Goal: Find specific page/section: Find specific page/section

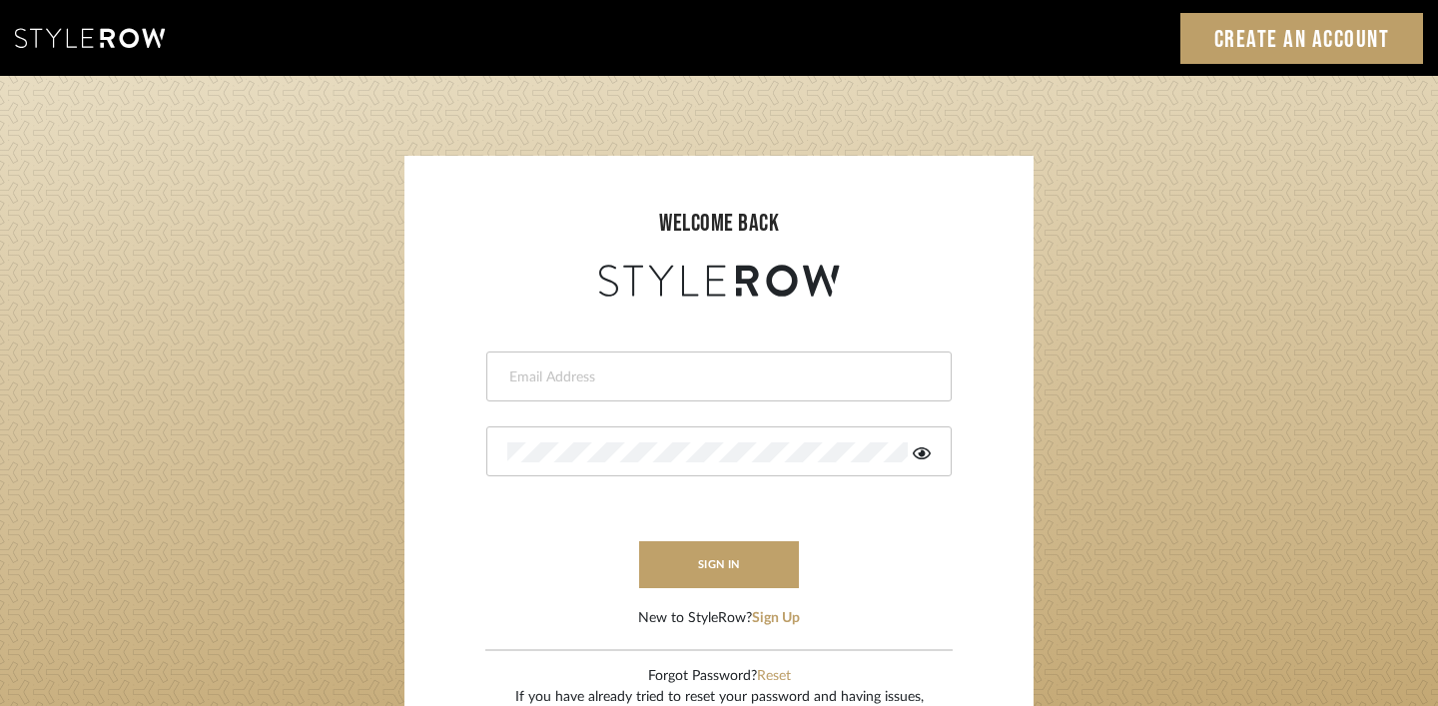
type input "natalie@lysandnat.com"
click at [669, 384] on input "natalie@lysandnat.com" at bounding box center [716, 378] width 419 height 20
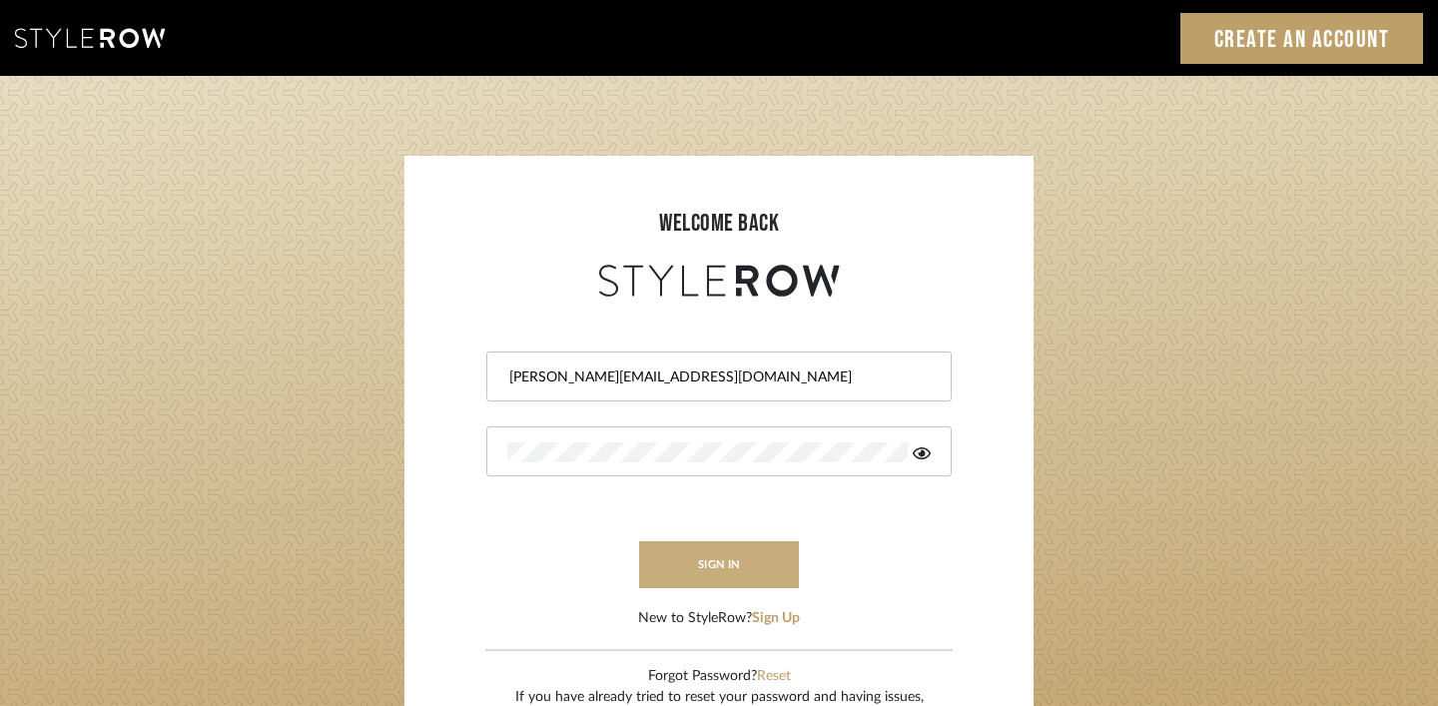
click at [704, 574] on button "sign in" at bounding box center [719, 564] width 160 height 47
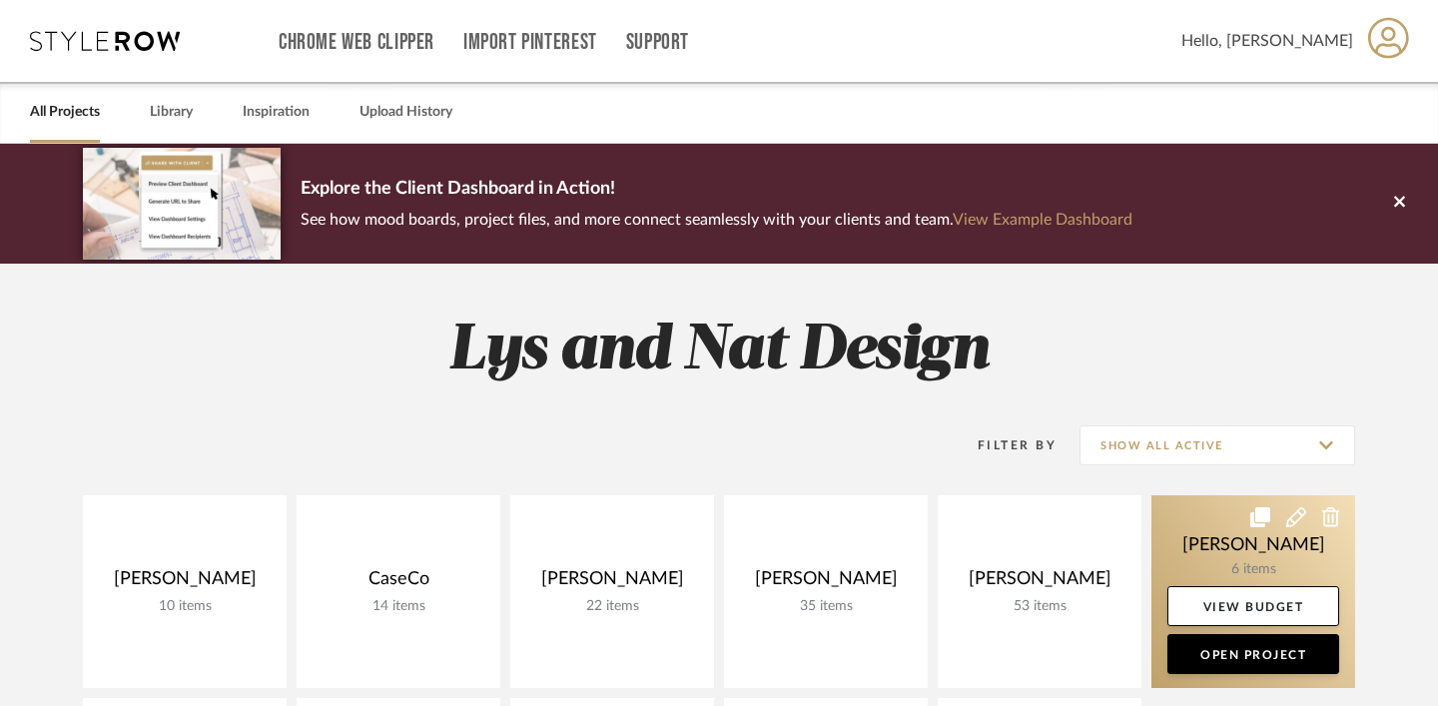
click at [1200, 535] on link at bounding box center [1254, 591] width 204 height 193
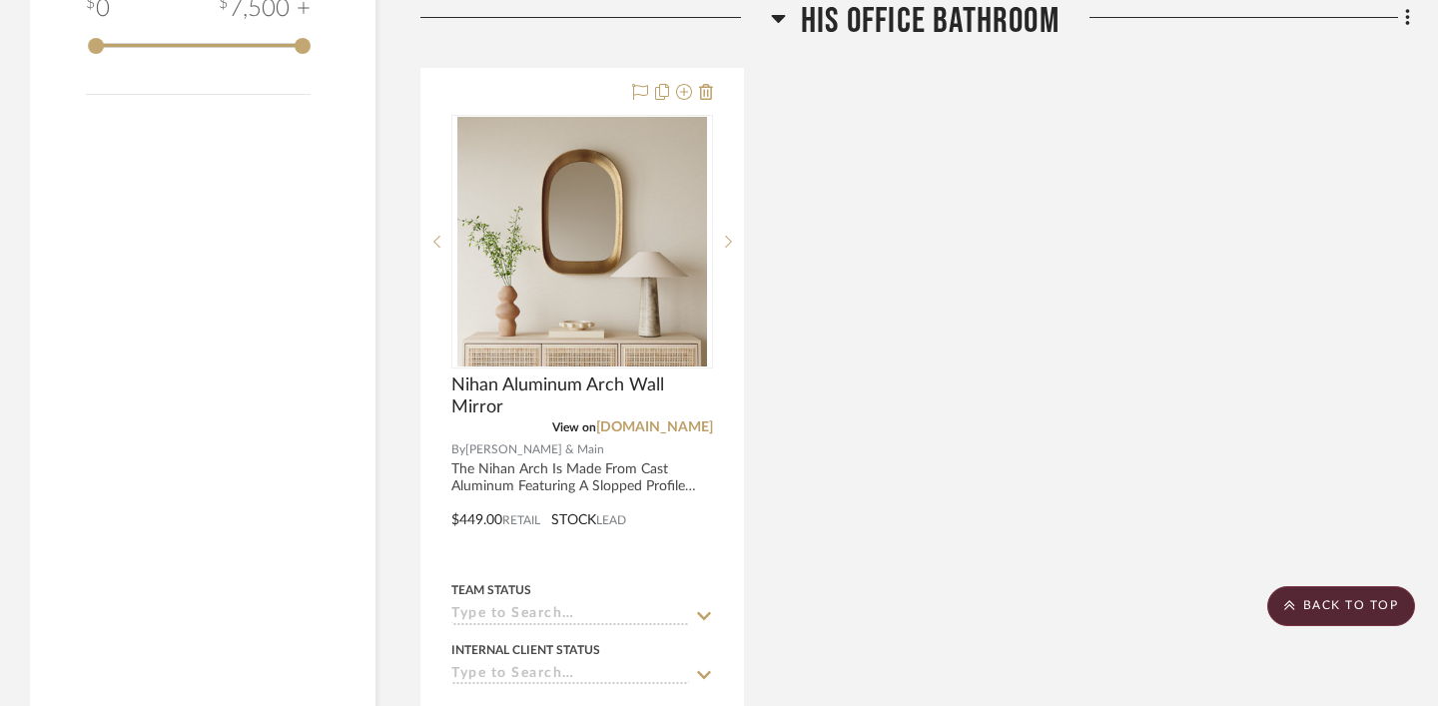
scroll to position [2029, 0]
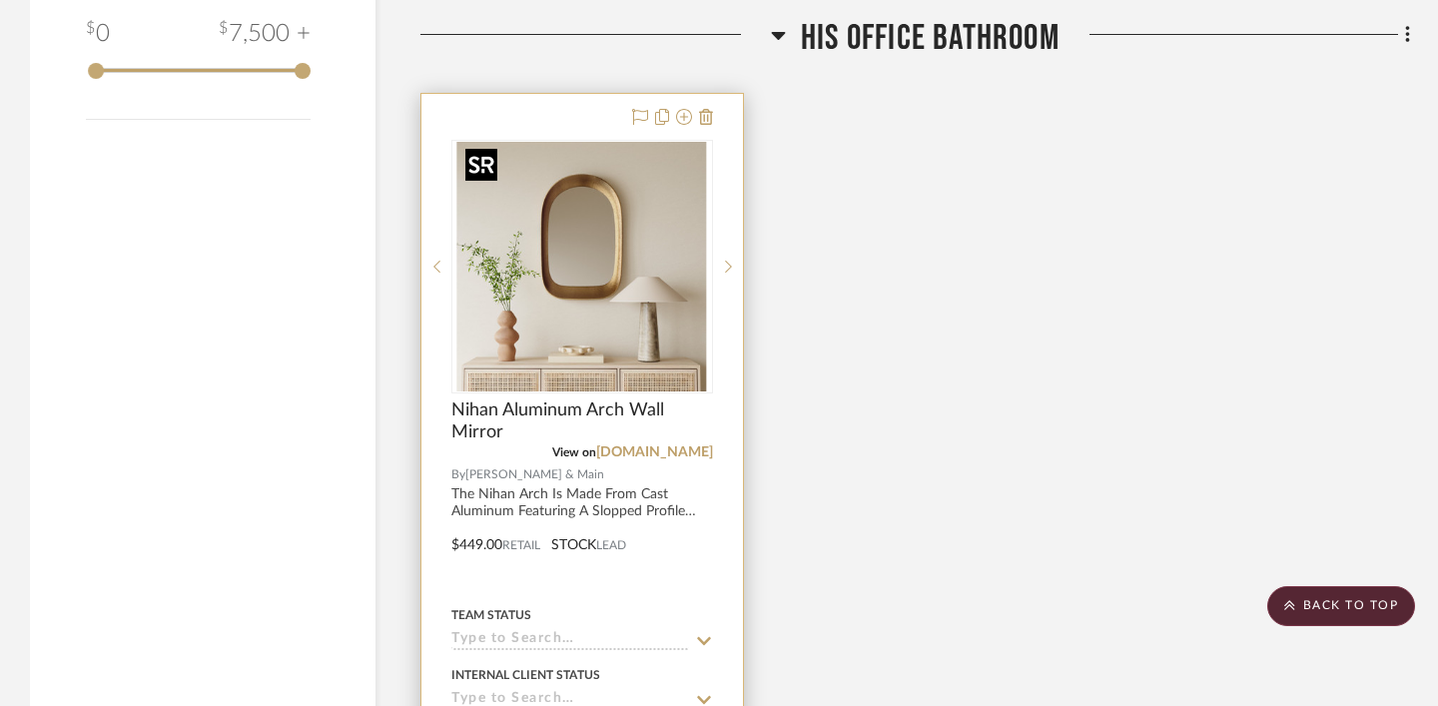
click at [0, 0] on img at bounding box center [0, 0] width 0 height 0
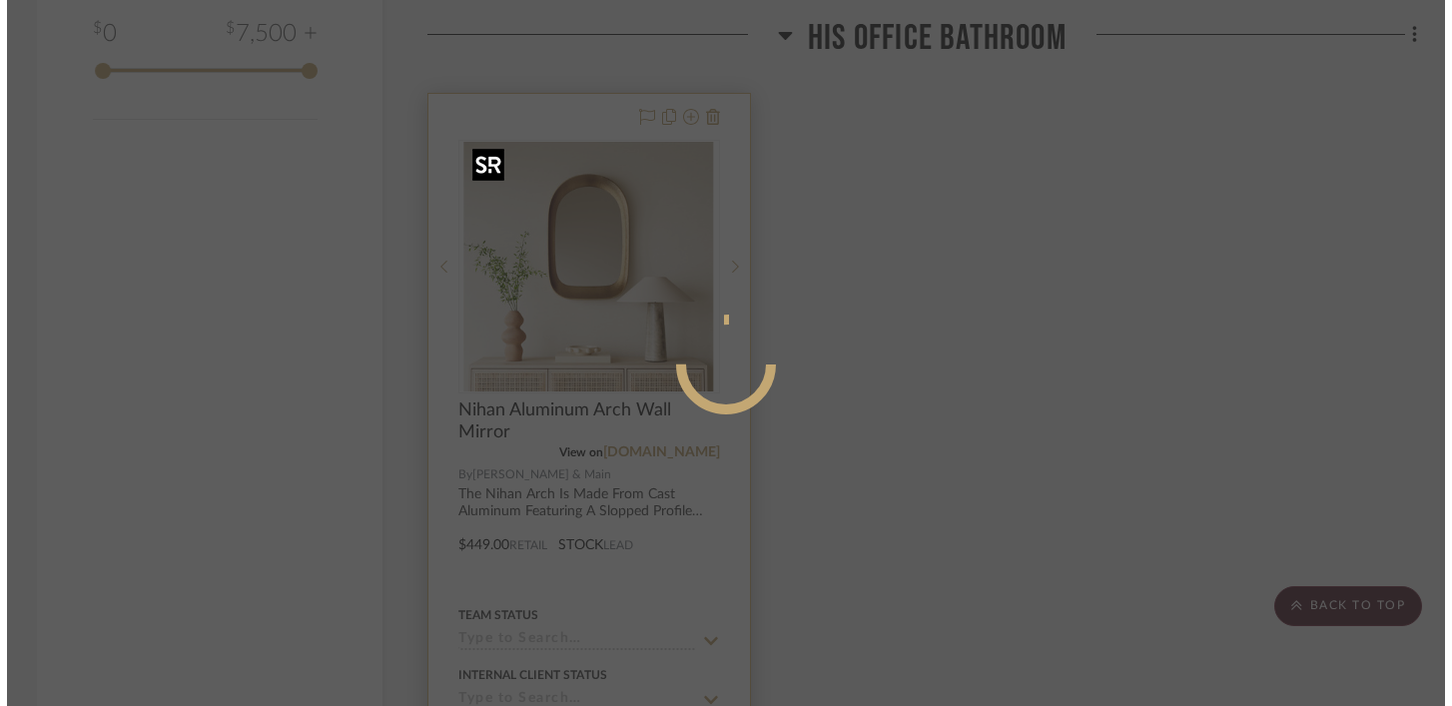
scroll to position [0, 0]
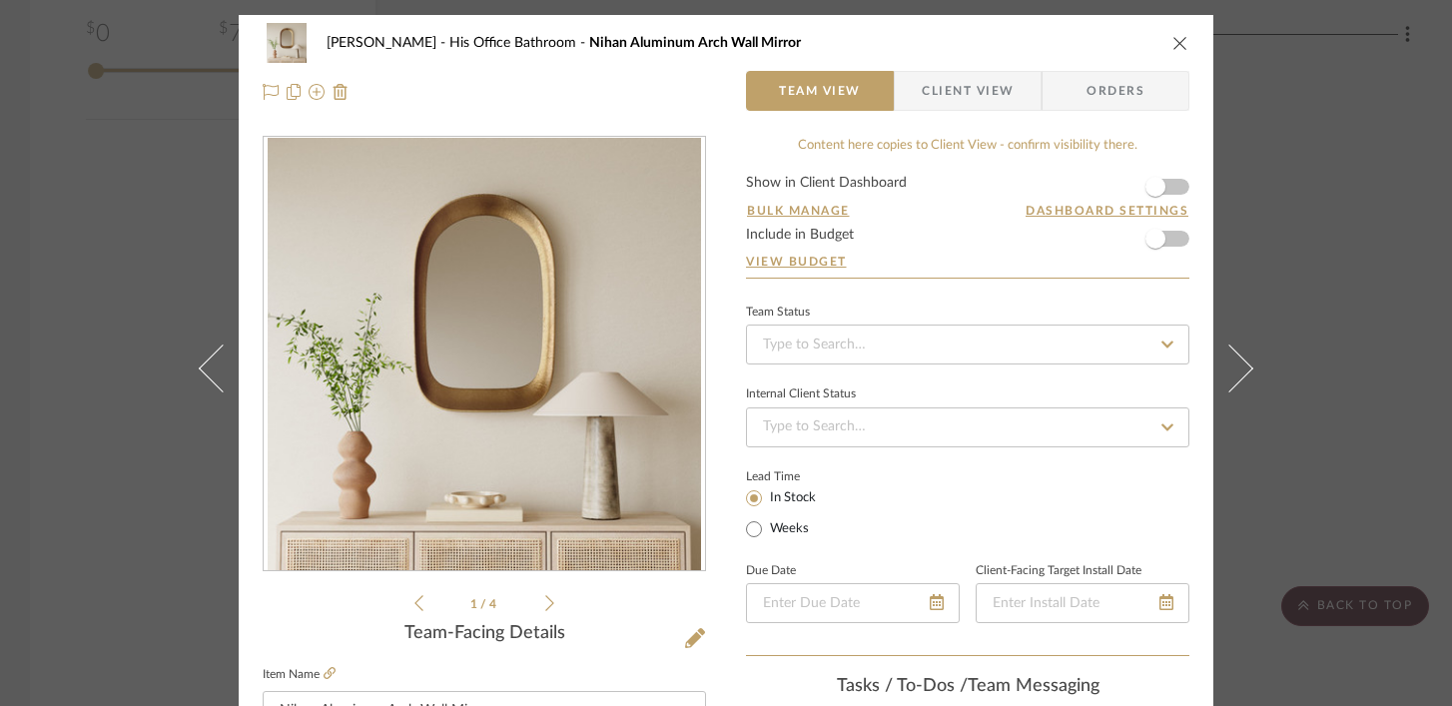
click at [548, 606] on div "1 / 4" at bounding box center [485, 375] width 444 height 479
click at [545, 603] on icon at bounding box center [549, 603] width 9 height 18
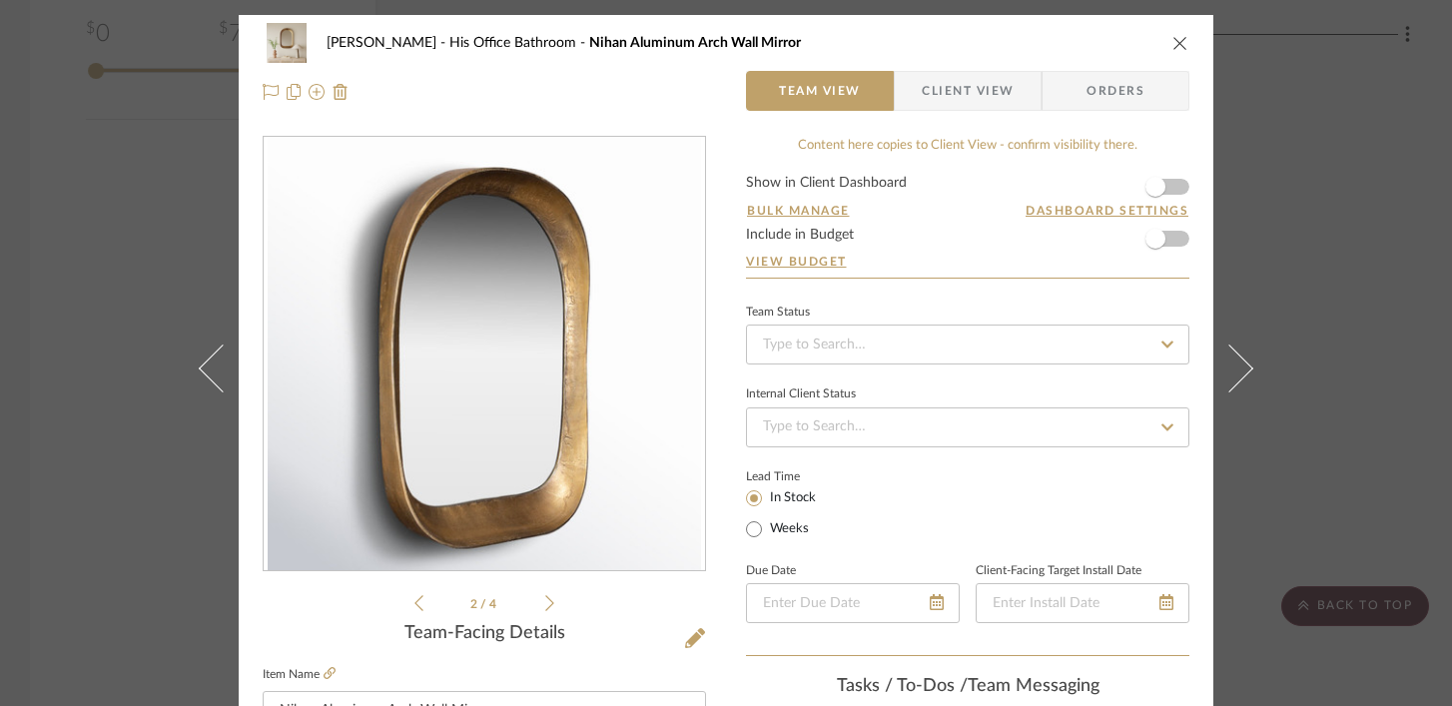
click at [545, 603] on icon at bounding box center [549, 603] width 9 height 18
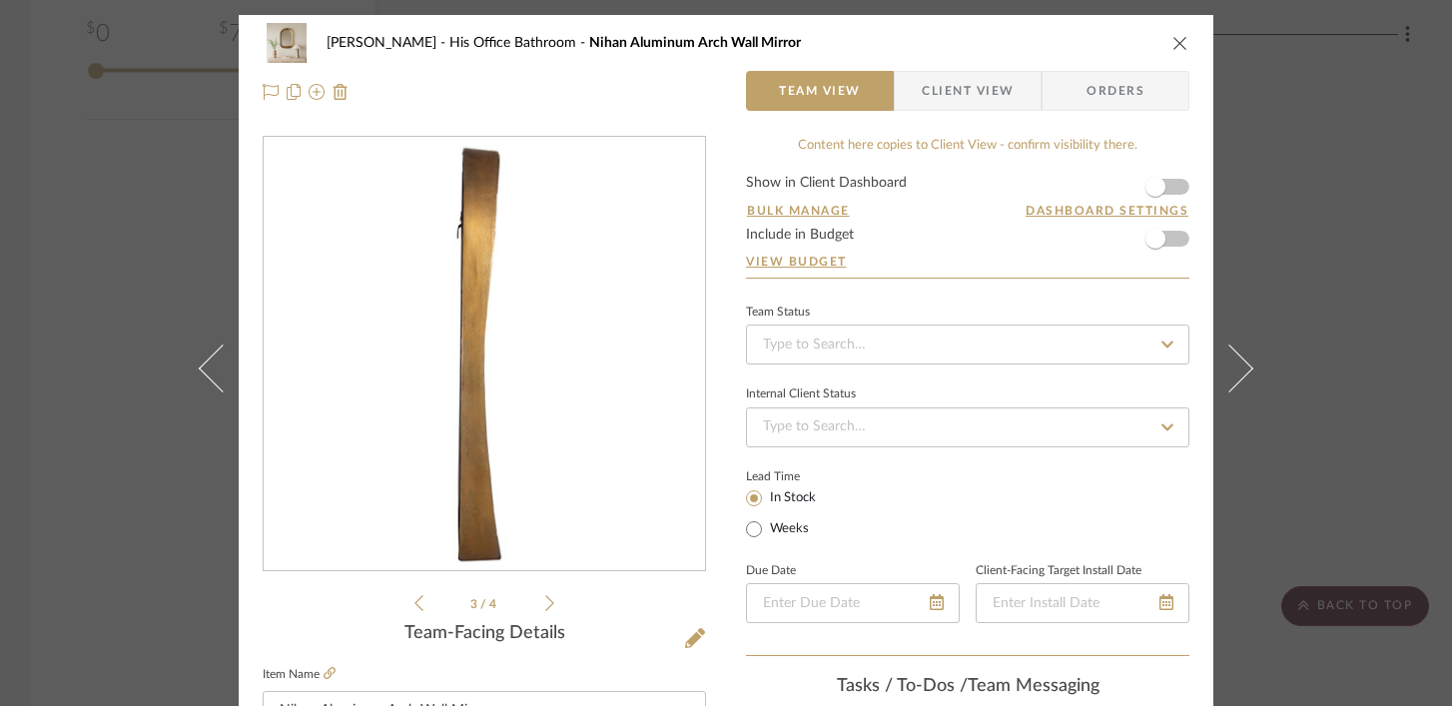
click at [545, 603] on icon at bounding box center [549, 603] width 9 height 18
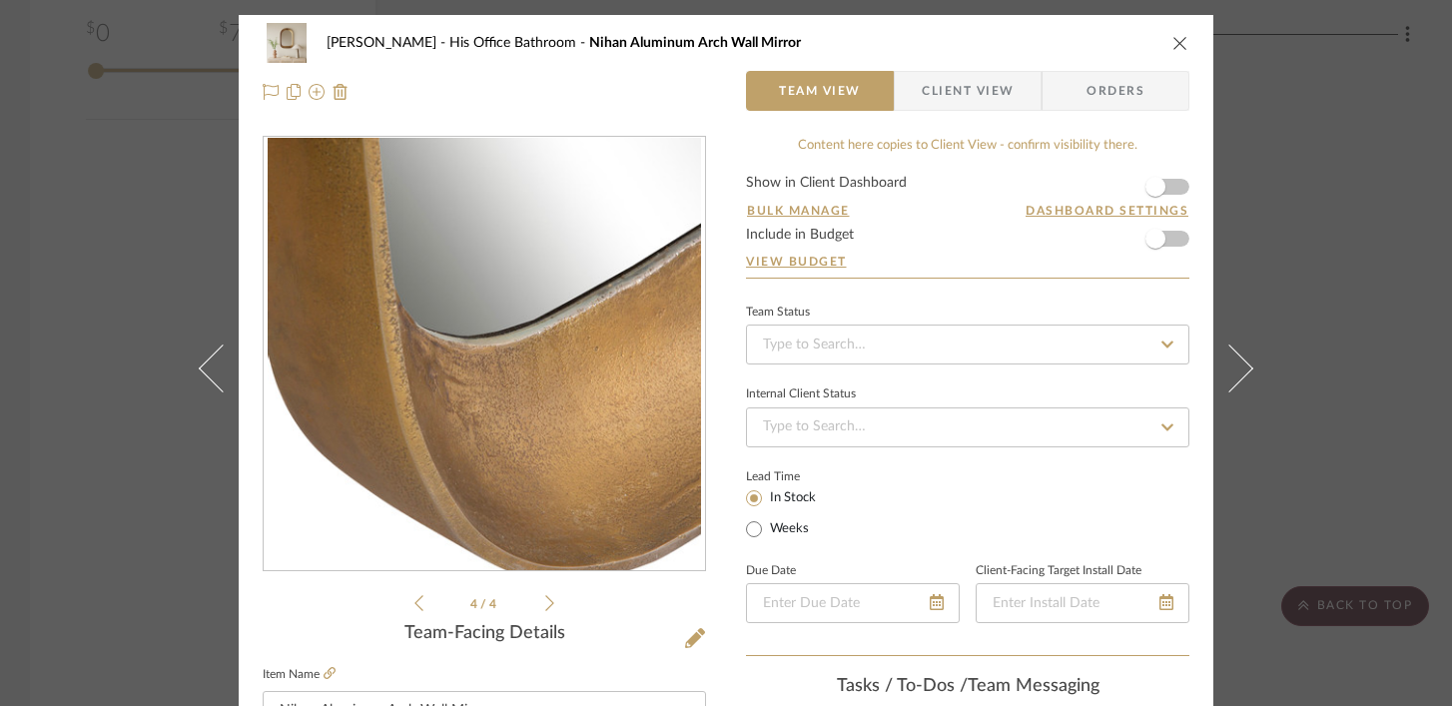
click at [545, 603] on icon at bounding box center [549, 603] width 9 height 18
